Goal: Information Seeking & Learning: Learn about a topic

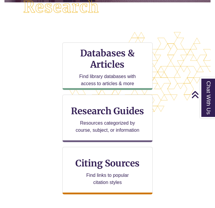
scroll to position [162, 0]
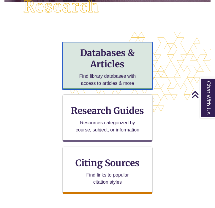
click at [94, 62] on h3 "Databases & Articles" at bounding box center [107, 58] width 80 height 23
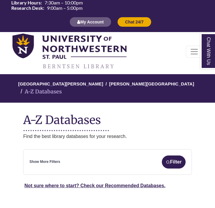
select select "Database Subject Filter"
select select "Database Types Filter"
select select "Database Subject Filter"
select select "Database Types Filter"
click at [55, 159] on link "Show More Filters" at bounding box center [44, 162] width 31 height 6
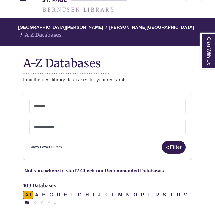
scroll to position [61, 0]
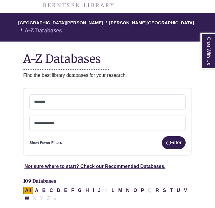
click at [52, 100] on textarea "Search" at bounding box center [107, 102] width 146 height 5
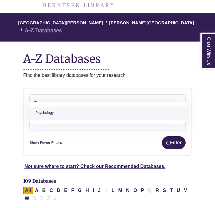
type textarea "**"
select select "*****"
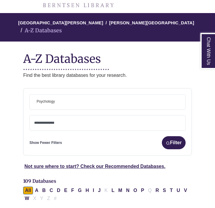
scroll to position [215, 0]
click at [53, 121] on textarea "Search" at bounding box center [107, 123] width 146 height 5
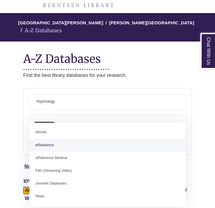
scroll to position [0, 0]
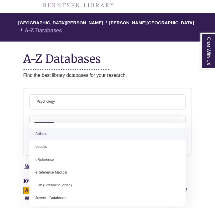
select select "*****"
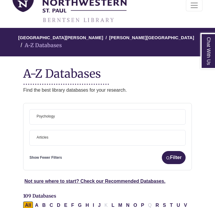
scroll to position [48, 0]
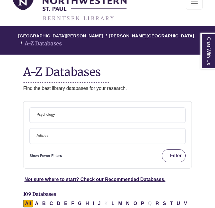
click at [178, 149] on button "Filter" at bounding box center [174, 155] width 24 height 13
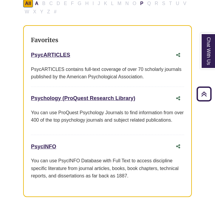
scroll to position [190, 0]
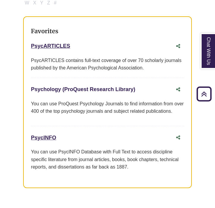
click at [75, 86] on link "Psychology (ProQuest Research Library) This link opens in a new window" at bounding box center [83, 89] width 104 height 6
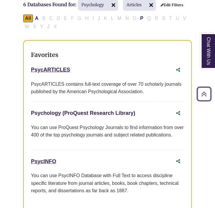
scroll to position [170, 0]
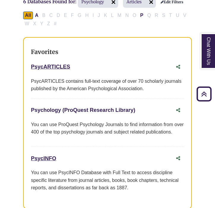
click at [51, 107] on link "Psychology (ProQuest Research Library) This link opens in a new window" at bounding box center [83, 110] width 104 height 6
click at [213, 60] on link "Chat With Us" at bounding box center [207, 51] width 15 height 36
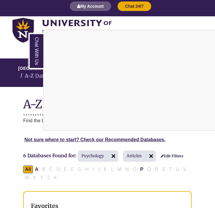
scroll to position [0, 0]
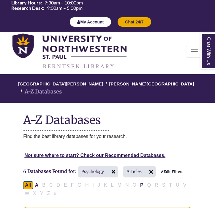
click at [92, 23] on button "My Account" at bounding box center [90, 22] width 42 height 10
